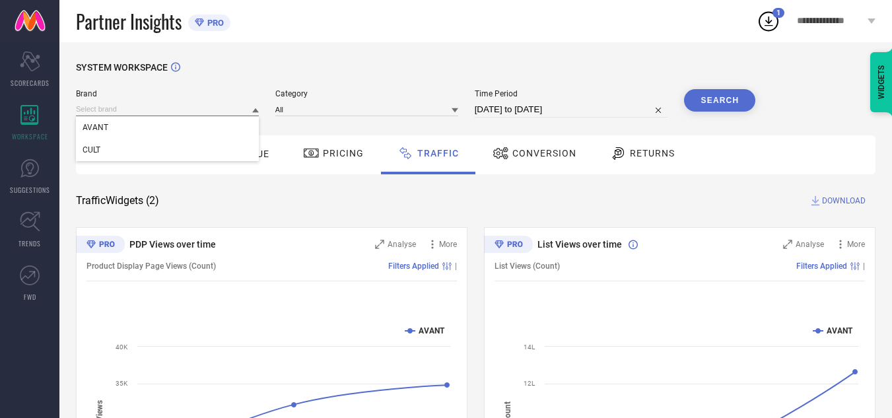
click at [143, 114] on input at bounding box center [167, 109] width 183 height 14
click at [152, 141] on div "CULT" at bounding box center [167, 150] width 183 height 22
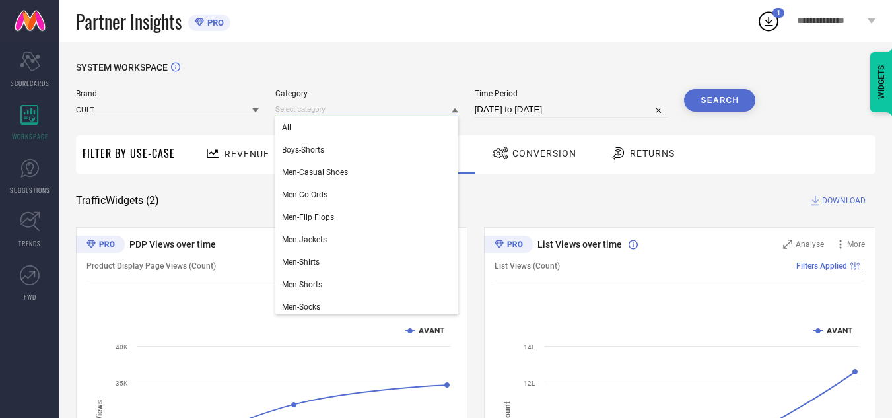
click at [316, 110] on input at bounding box center [366, 109] width 183 height 14
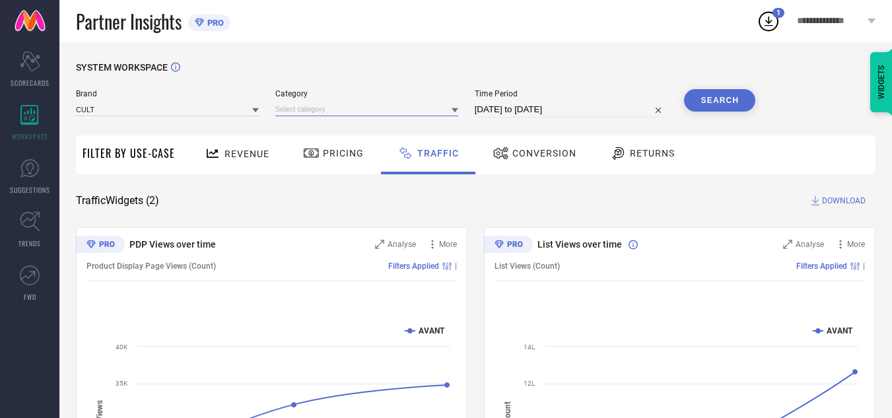
click at [374, 106] on input at bounding box center [366, 109] width 183 height 14
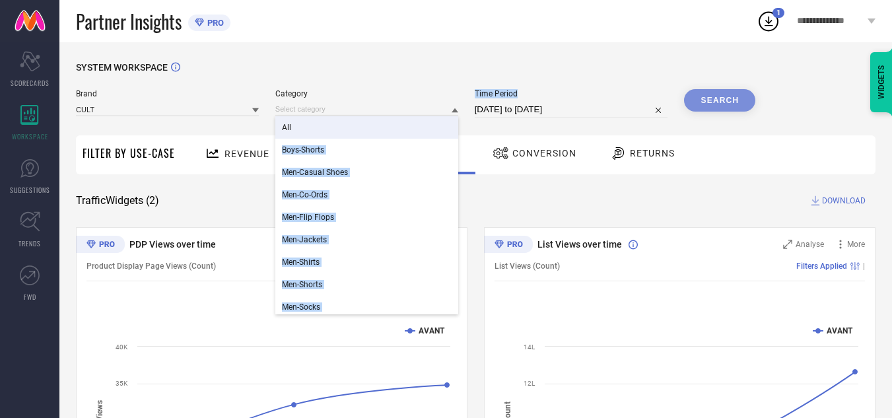
drag, startPoint x: 379, startPoint y: 123, endPoint x: 526, endPoint y: 101, distance: 148.9
click at [526, 101] on div "Brand CULT Category All Boys-Shorts Men-Casual Shoes Men-Co-Ords Men-Flip Flops…" at bounding box center [416, 103] width 680 height 28
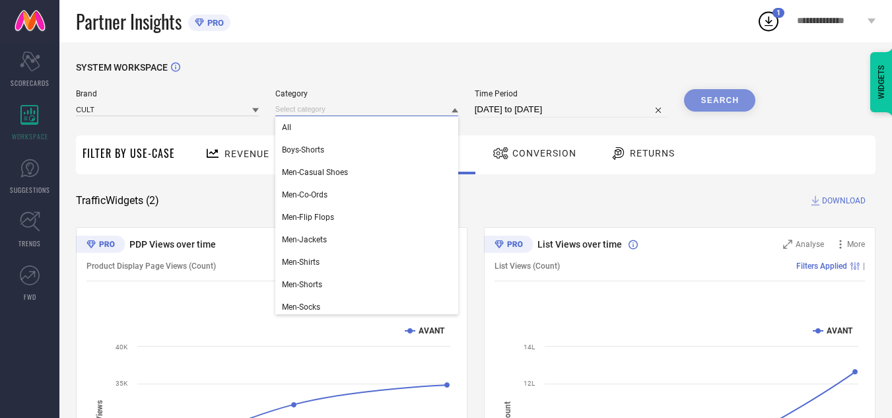
click at [363, 108] on input at bounding box center [366, 109] width 183 height 14
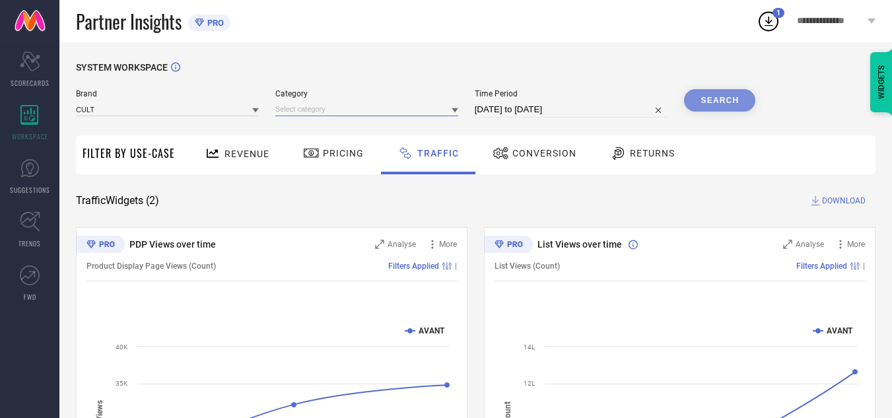
click at [363, 108] on input at bounding box center [366, 109] width 183 height 14
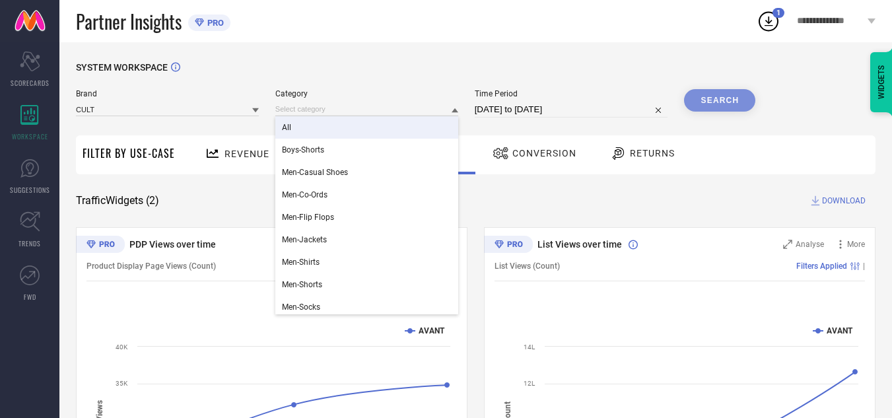
click at [365, 126] on div "All" at bounding box center [366, 127] width 183 height 22
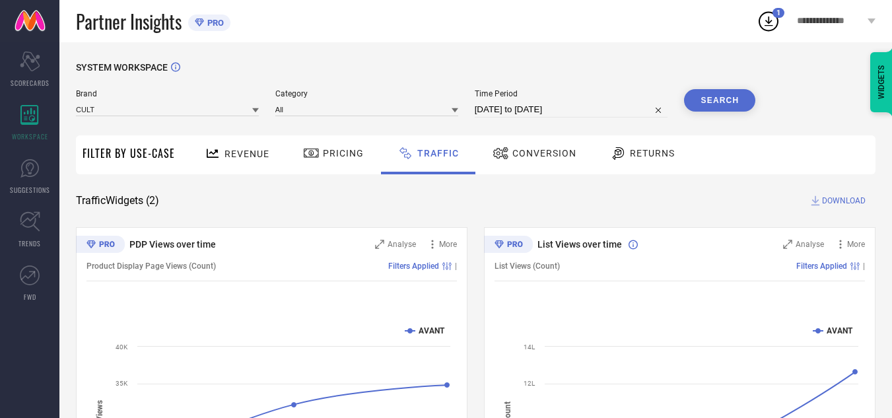
select select "8"
select select "2025"
select select "9"
select select "2025"
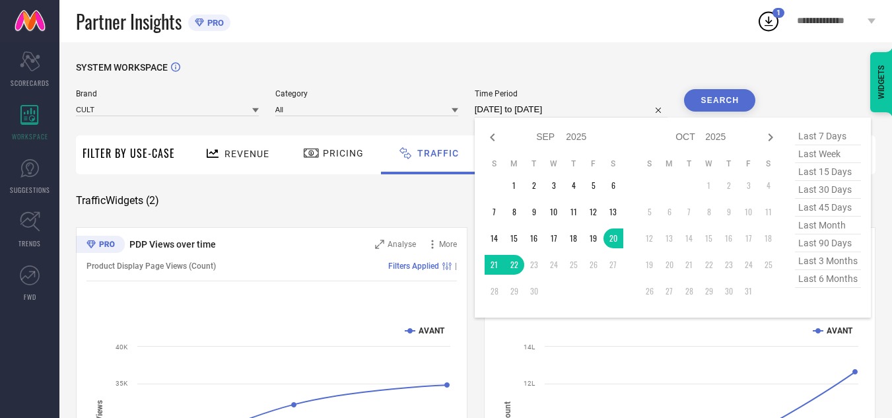
click at [527, 102] on input "20-09-2025 to 22-09-2025" at bounding box center [572, 110] width 194 height 16
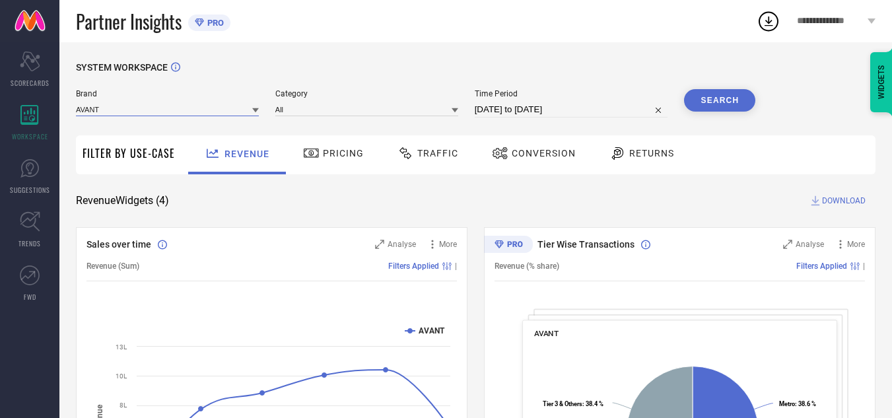
click at [174, 103] on input at bounding box center [167, 109] width 183 height 14
click at [176, 115] on input at bounding box center [167, 109] width 183 height 14
drag, startPoint x: 176, startPoint y: 150, endPoint x: 355, endPoint y: 110, distance: 182.8
click at [355, 110] on div "Brand AVANT CULT Category All Time Period [DATE] to [DATE] Search" at bounding box center [416, 103] width 680 height 28
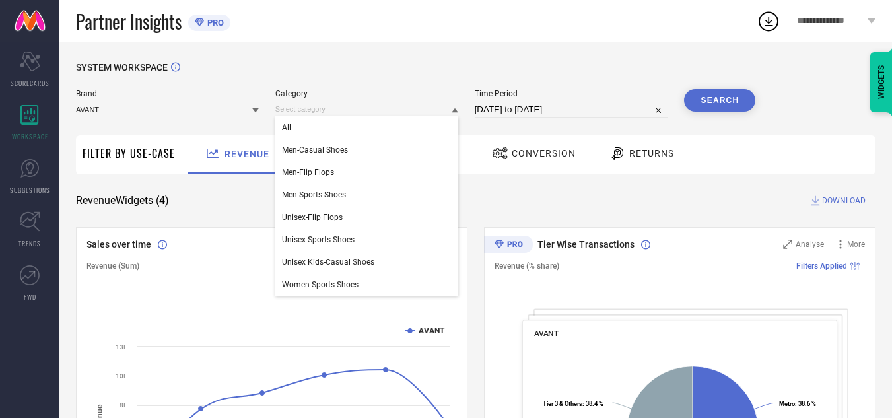
click at [355, 110] on input at bounding box center [366, 109] width 183 height 14
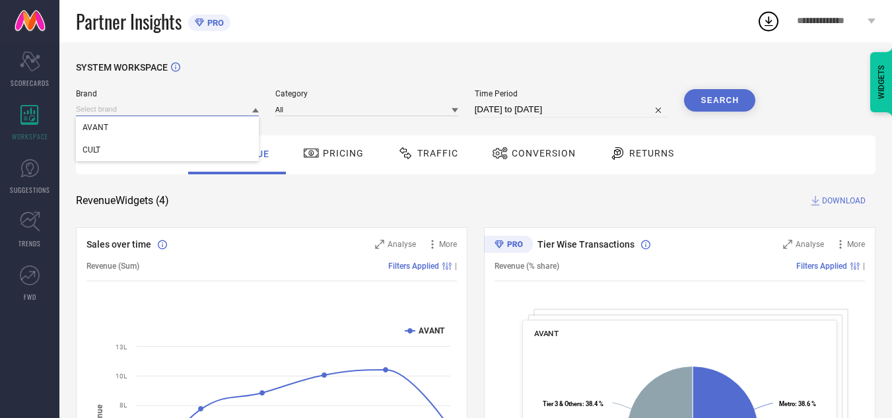
click at [227, 106] on input at bounding box center [167, 109] width 183 height 14
click at [238, 110] on input at bounding box center [167, 109] width 183 height 14
click at [231, 143] on div "CULT" at bounding box center [167, 150] width 183 height 22
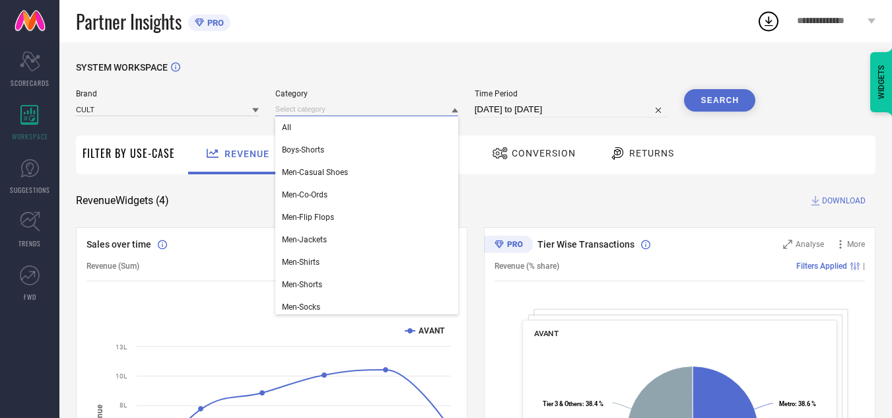
click at [309, 108] on input at bounding box center [366, 109] width 183 height 14
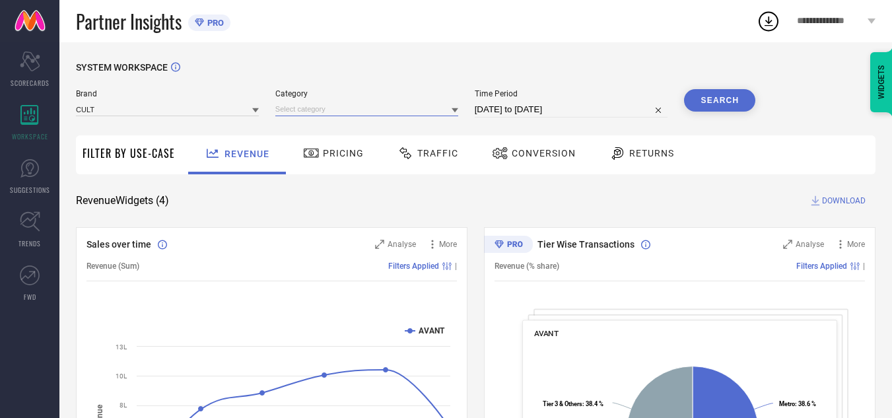
click at [340, 114] on input at bounding box center [366, 109] width 183 height 14
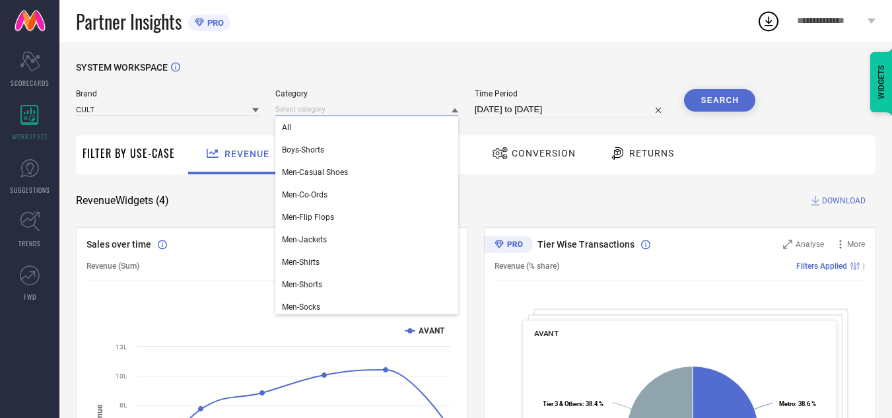
click at [340, 114] on input at bounding box center [366, 109] width 183 height 14
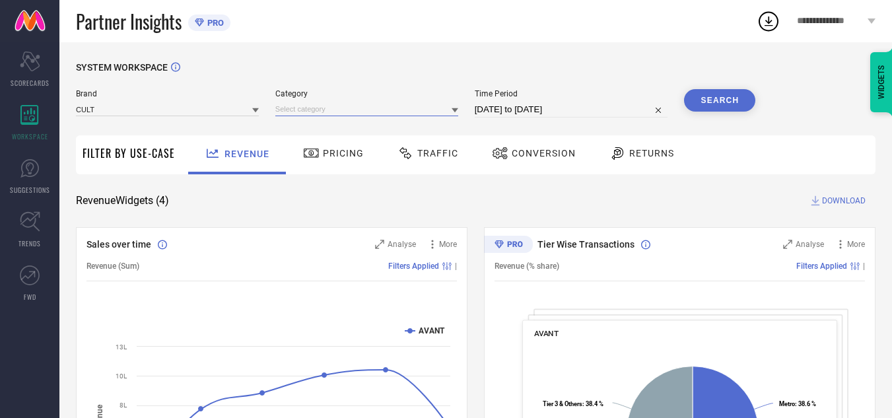
click at [340, 114] on input at bounding box center [366, 109] width 183 height 14
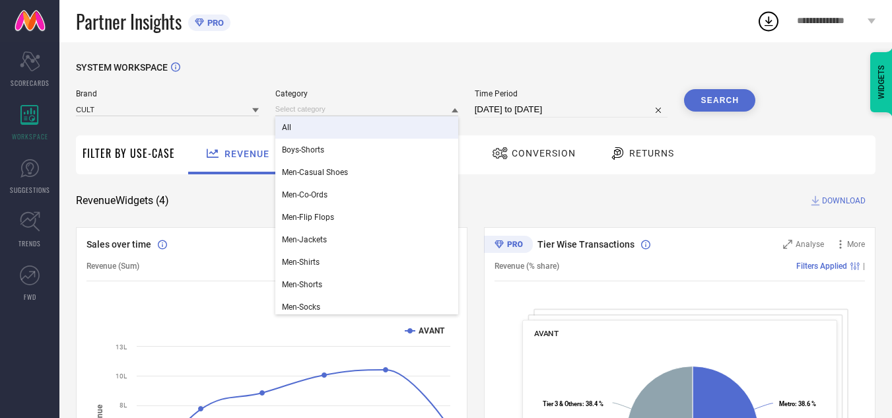
click at [340, 134] on div "All" at bounding box center [366, 127] width 183 height 22
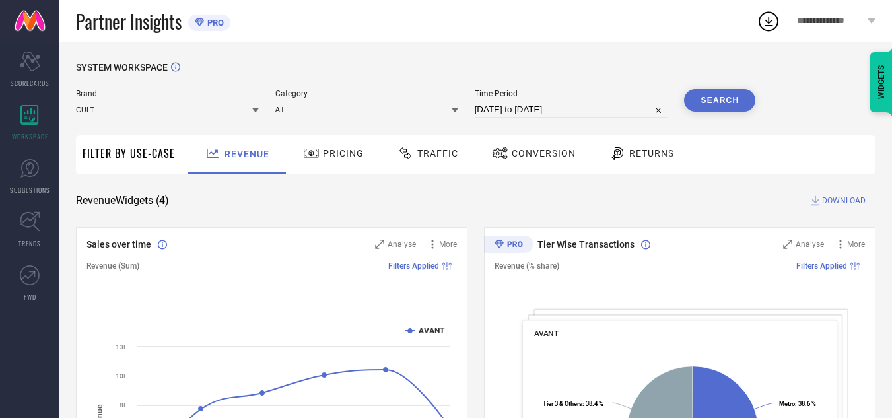
select select "7"
select select "2025"
select select "8"
select select "2025"
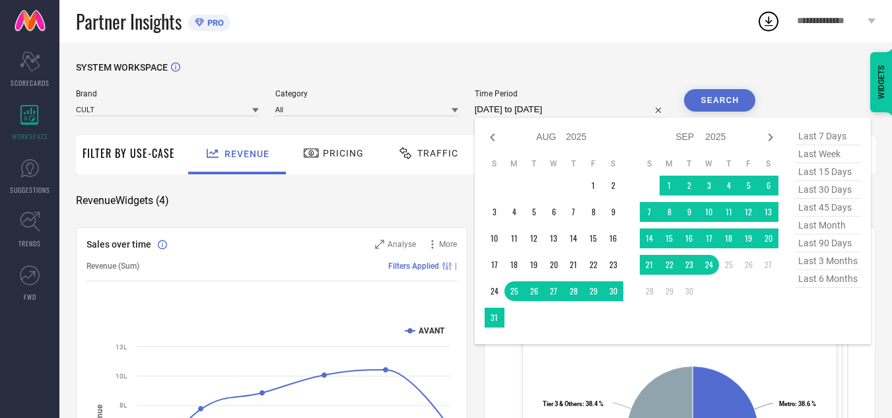
click at [507, 113] on input "[DATE] to [DATE]" at bounding box center [572, 110] width 194 height 16
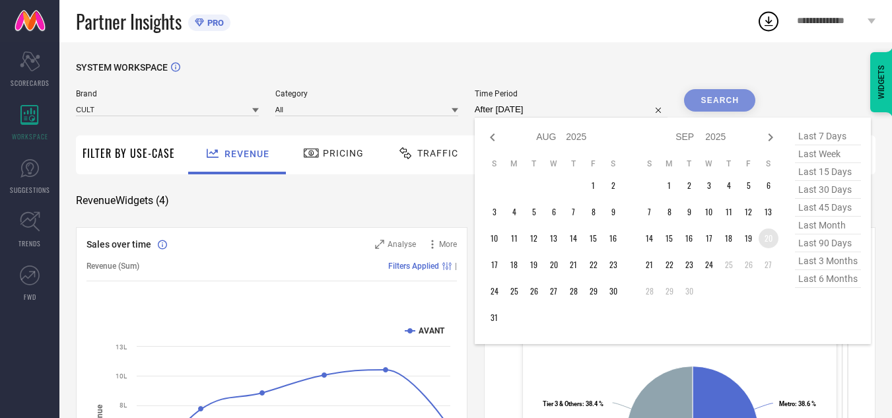
click at [771, 240] on td "20" at bounding box center [769, 239] width 20 height 20
type input "[DATE] to [DATE]"
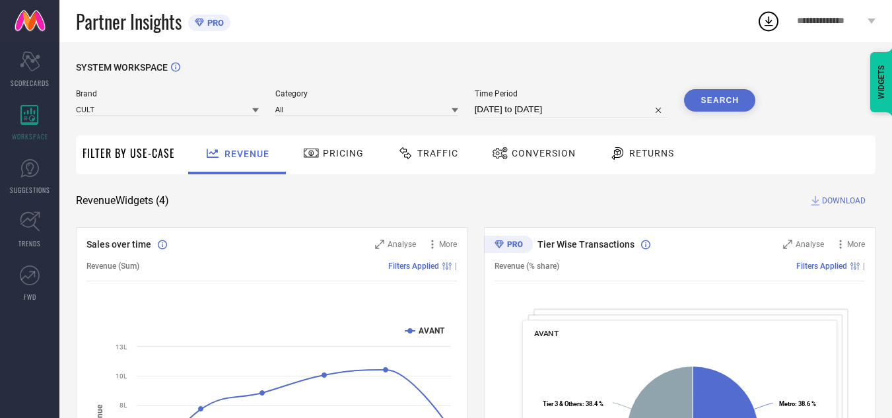
click at [722, 90] on button "Search" at bounding box center [719, 100] width 71 height 22
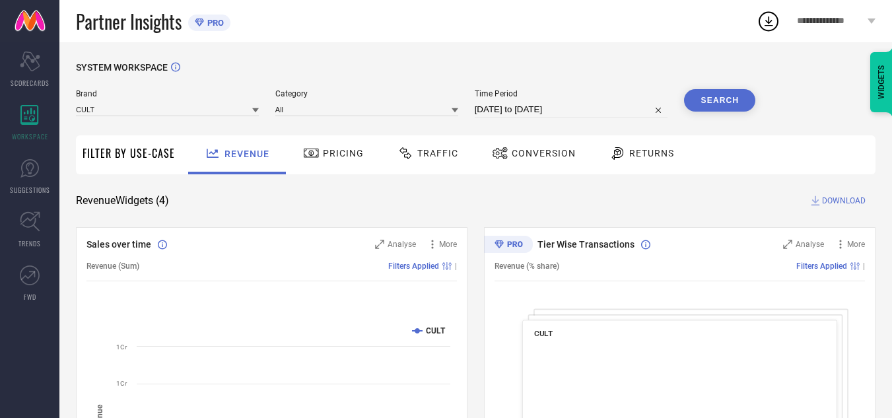
click at [425, 151] on span "Traffic" at bounding box center [437, 153] width 41 height 11
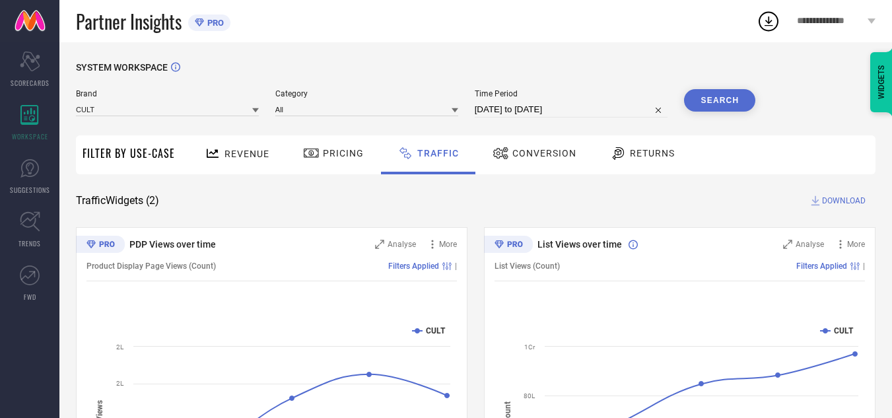
click at [722, 108] on button "Search" at bounding box center [719, 100] width 71 height 22
click at [852, 202] on span "DOWNLOAD" at bounding box center [844, 200] width 44 height 13
